Goal: Task Accomplishment & Management: Complete application form

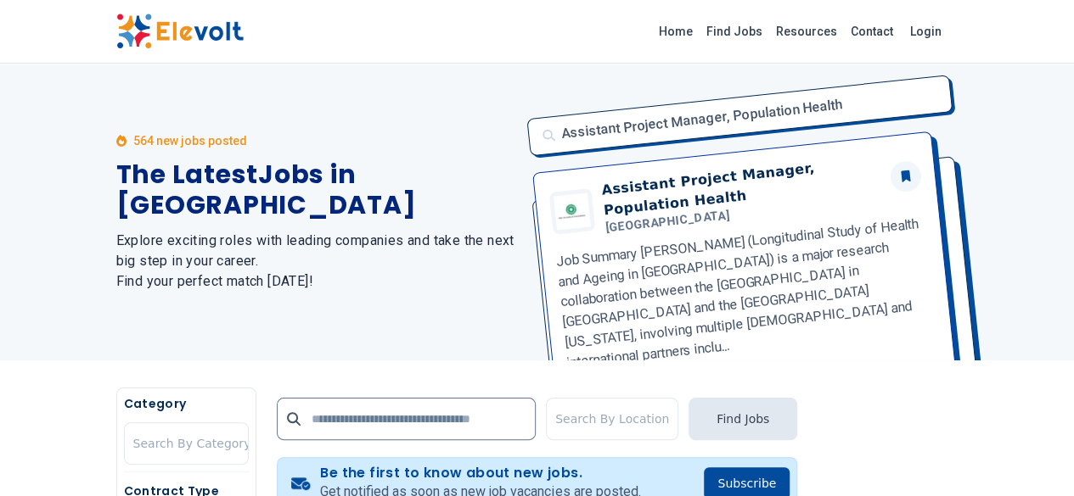
click at [116, 30] on img at bounding box center [179, 32] width 127 height 36
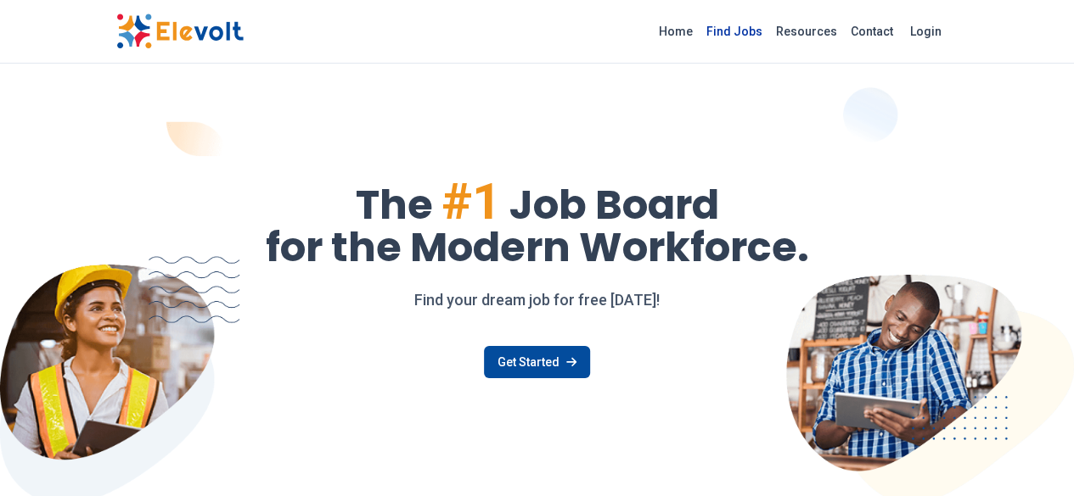
click at [769, 30] on link "Find Jobs" at bounding box center [734, 31] width 70 height 27
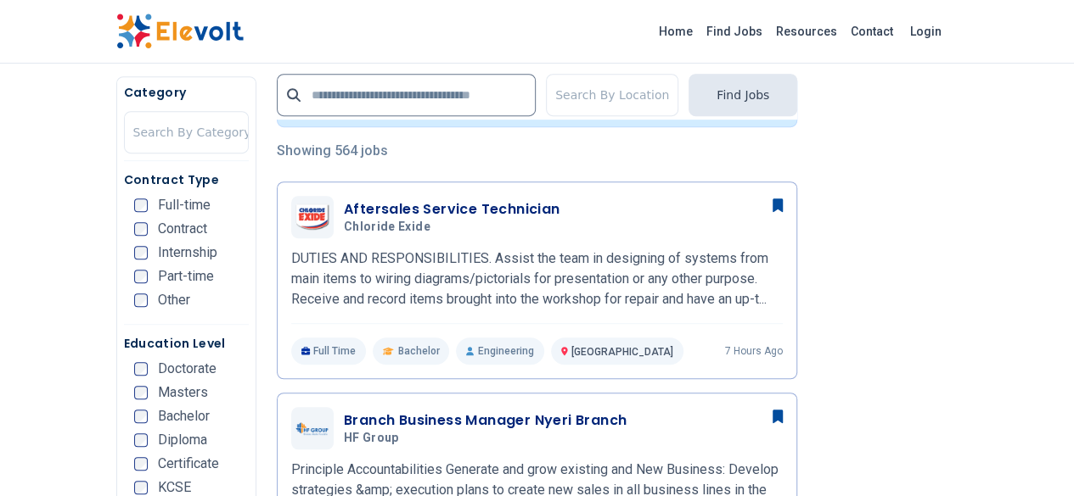
scroll to position [384, 0]
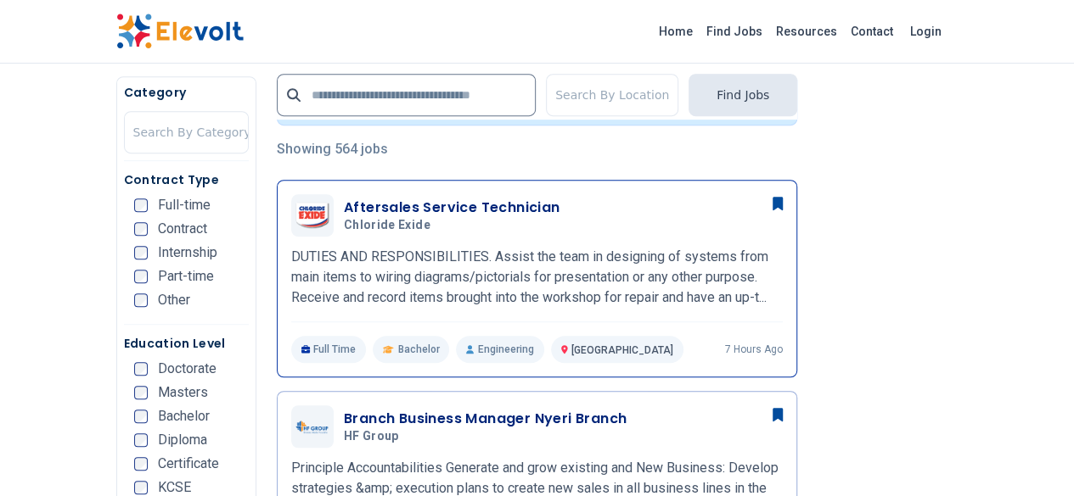
click at [419, 215] on h3 "Aftersales Service Technician" at bounding box center [452, 208] width 216 height 20
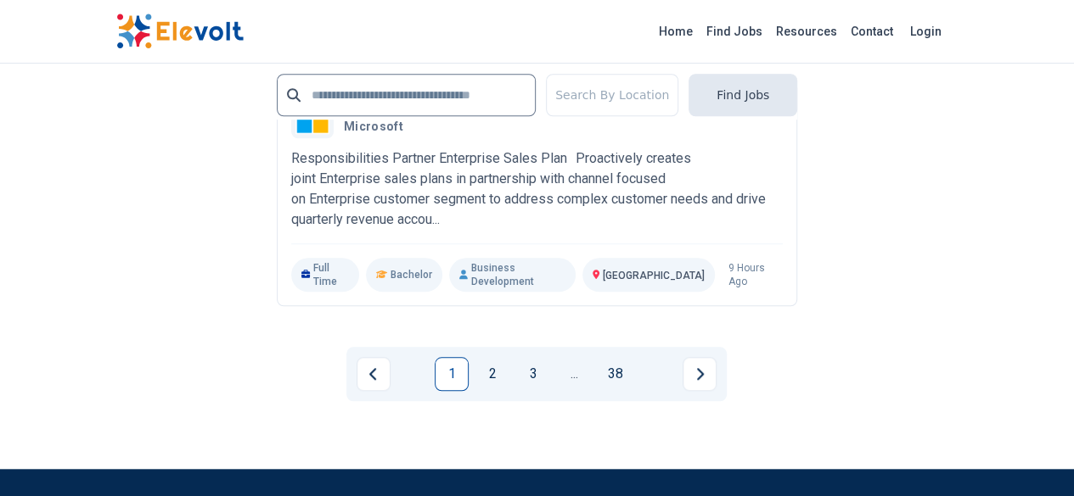
scroll to position [3823, 0]
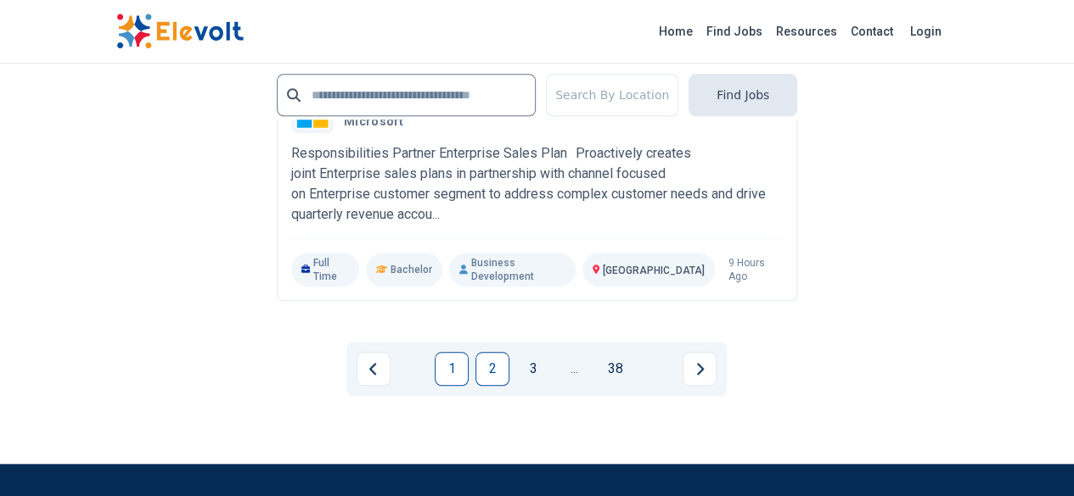
click at [492, 352] on link "2" at bounding box center [492, 369] width 34 height 34
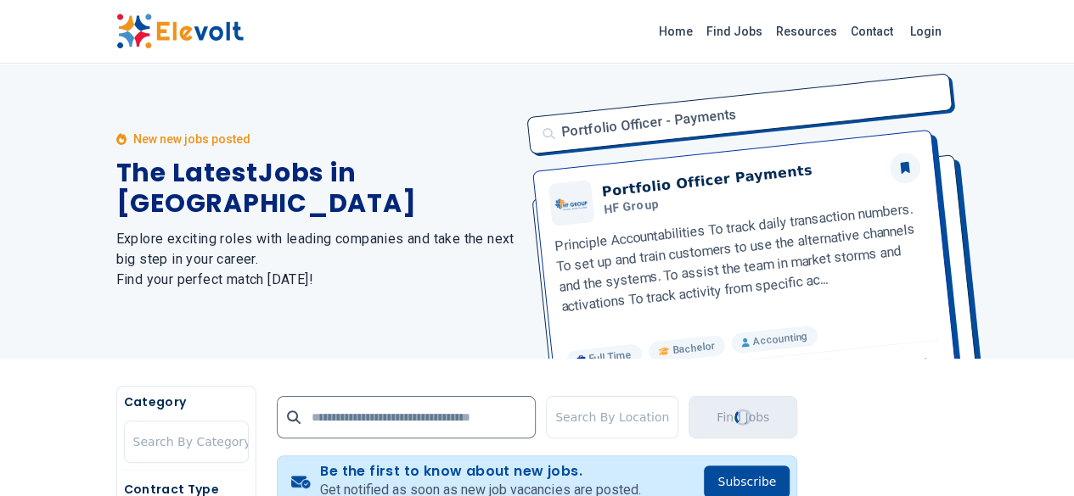
scroll to position [0, 0]
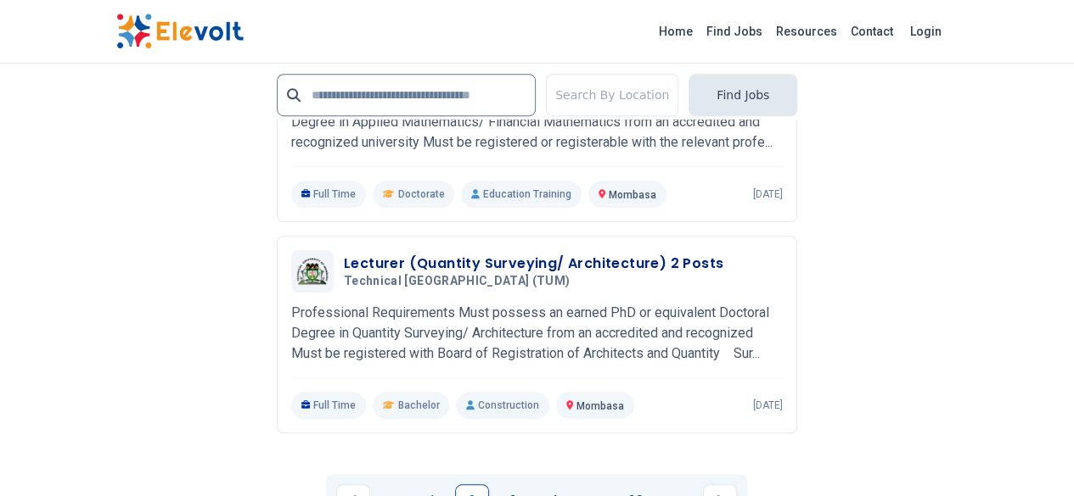
scroll to position [3720, 0]
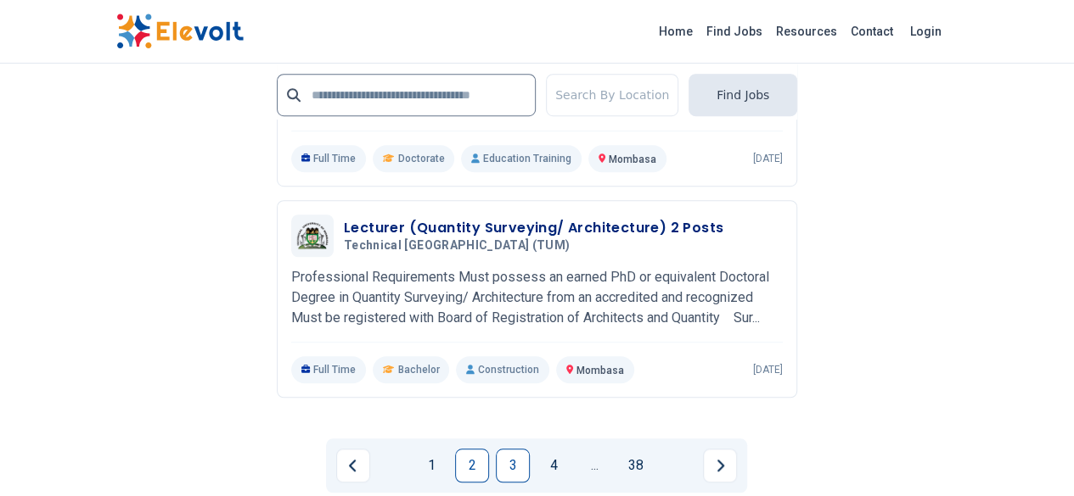
click at [502, 449] on link "3" at bounding box center [513, 466] width 34 height 34
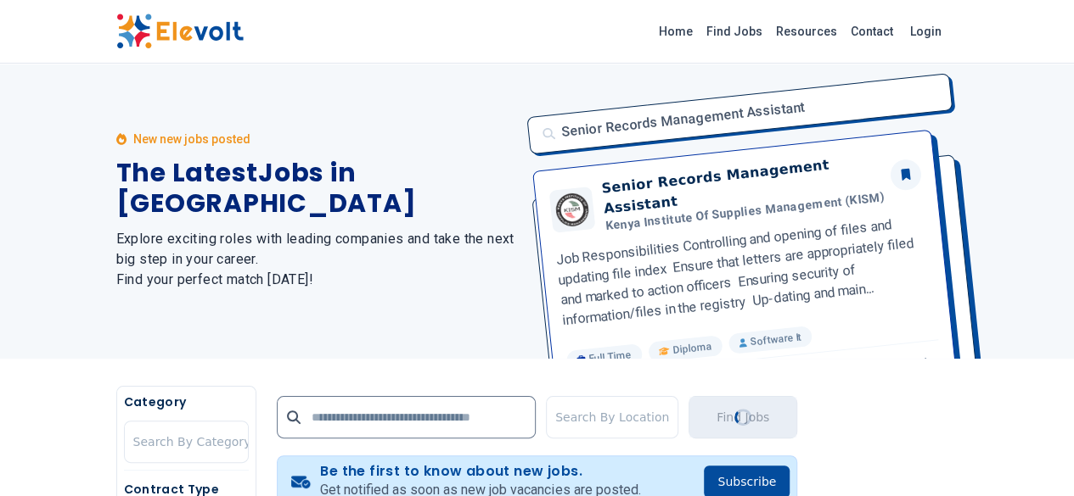
scroll to position [0, 0]
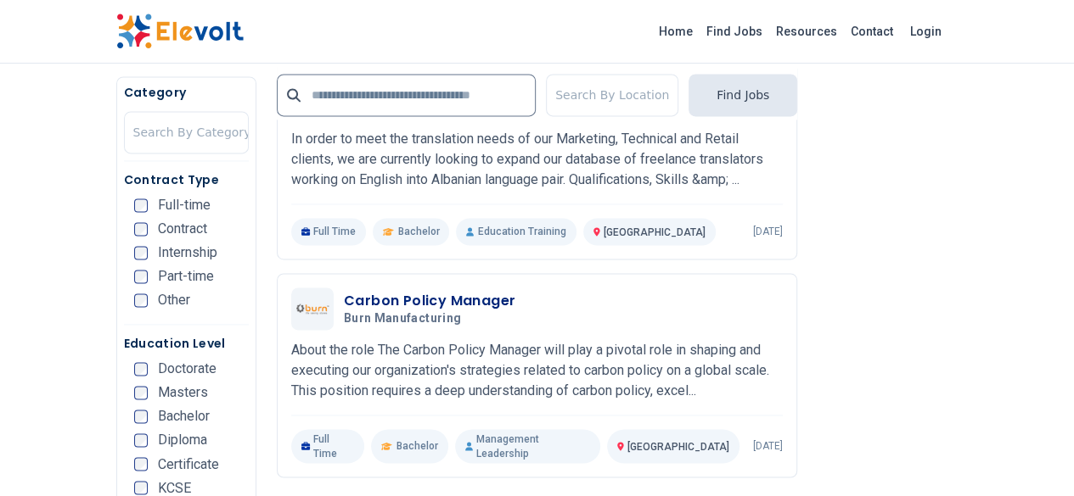
scroll to position [1158, 0]
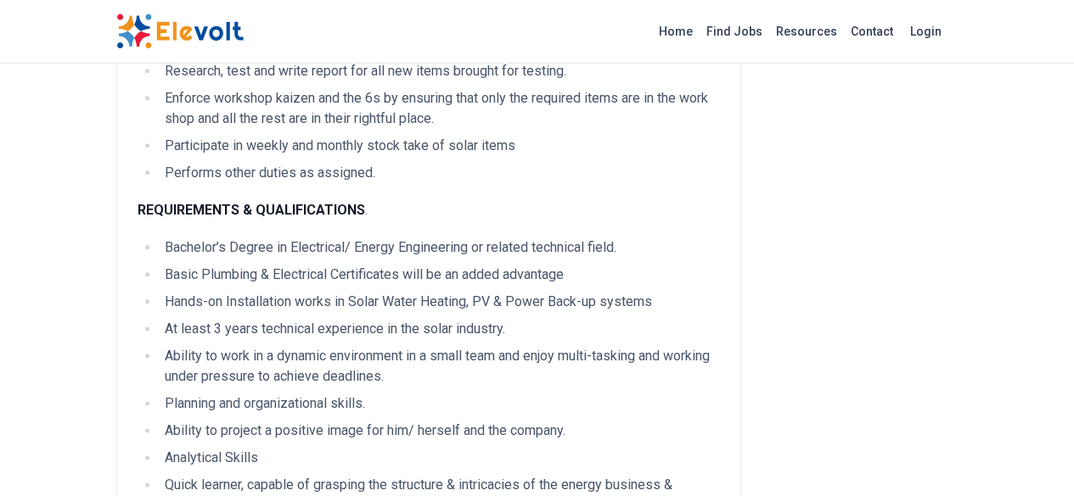
scroll to position [906, 0]
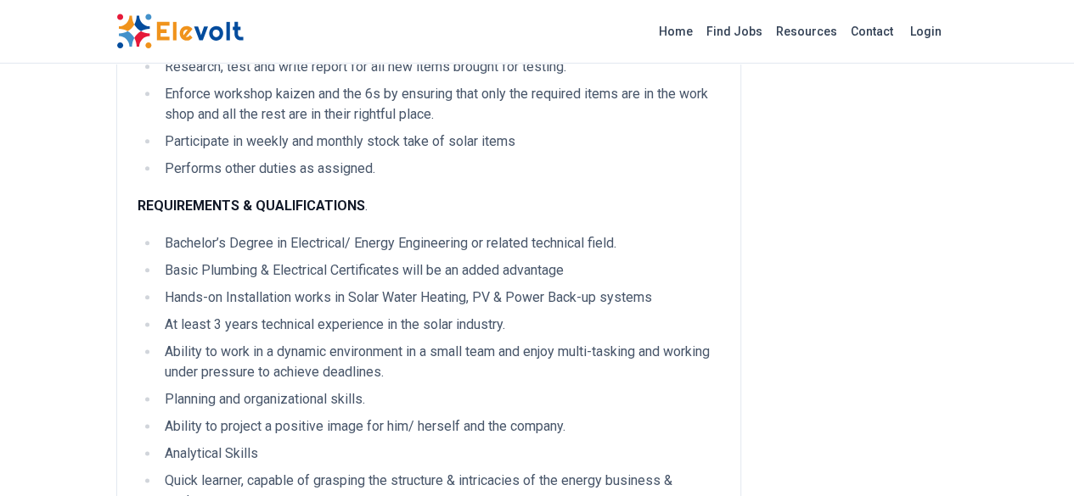
drag, startPoint x: 0, startPoint y: 0, endPoint x: 301, endPoint y: 230, distance: 379.0
click at [301, 342] on li "Ability to work in a dynamic environment in a small team and enjoy multi-taskin…" at bounding box center [440, 362] width 560 height 41
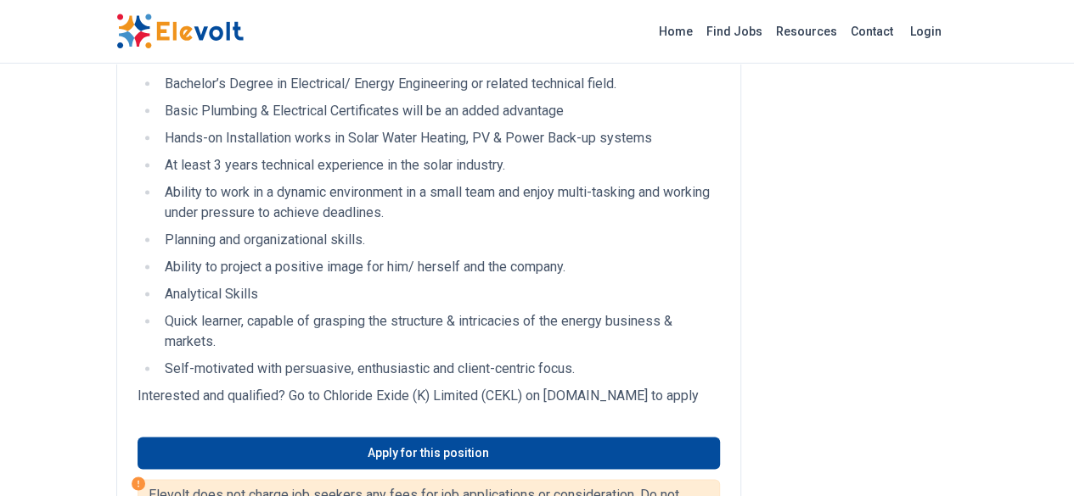
scroll to position [1059, 0]
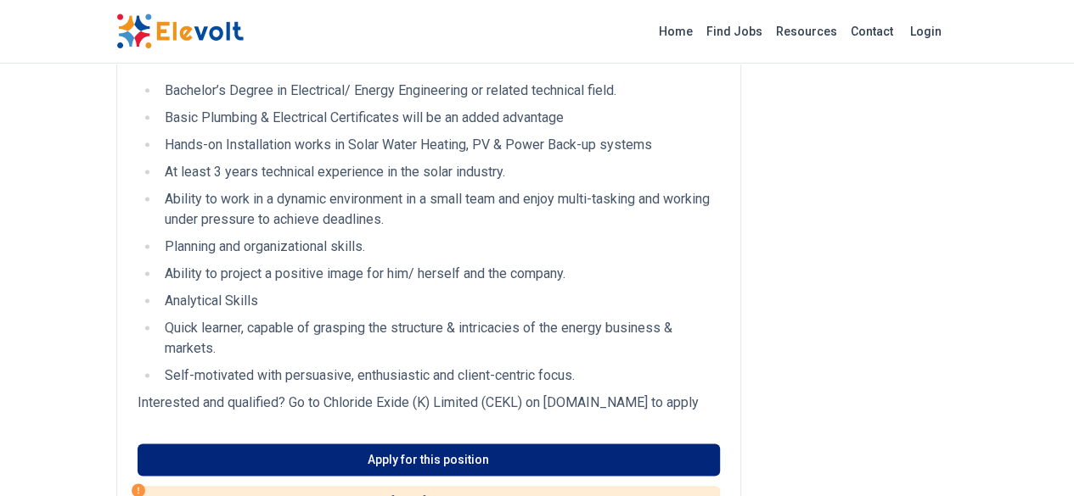
click at [410, 444] on link "Apply for this position" at bounding box center [428, 460] width 582 height 32
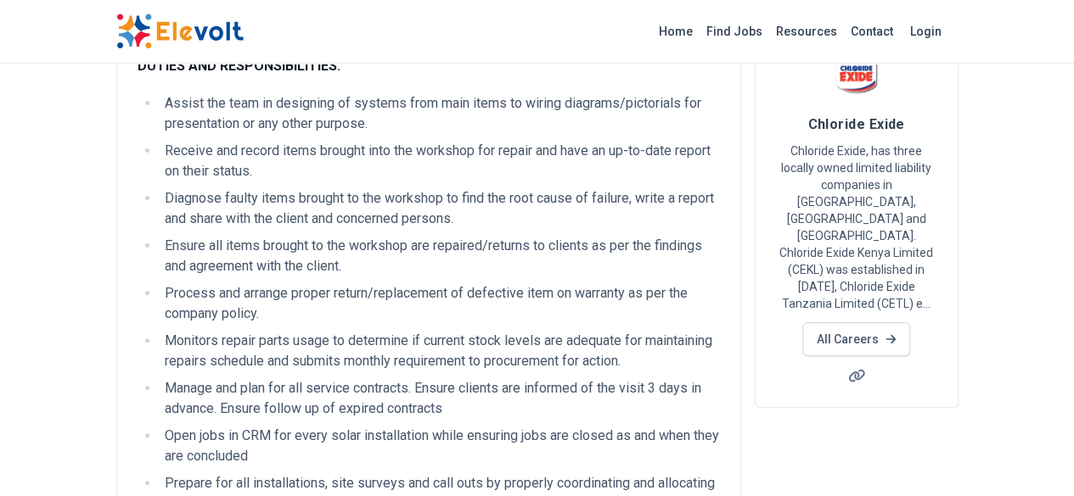
scroll to position [0, 0]
